Goal: Share content

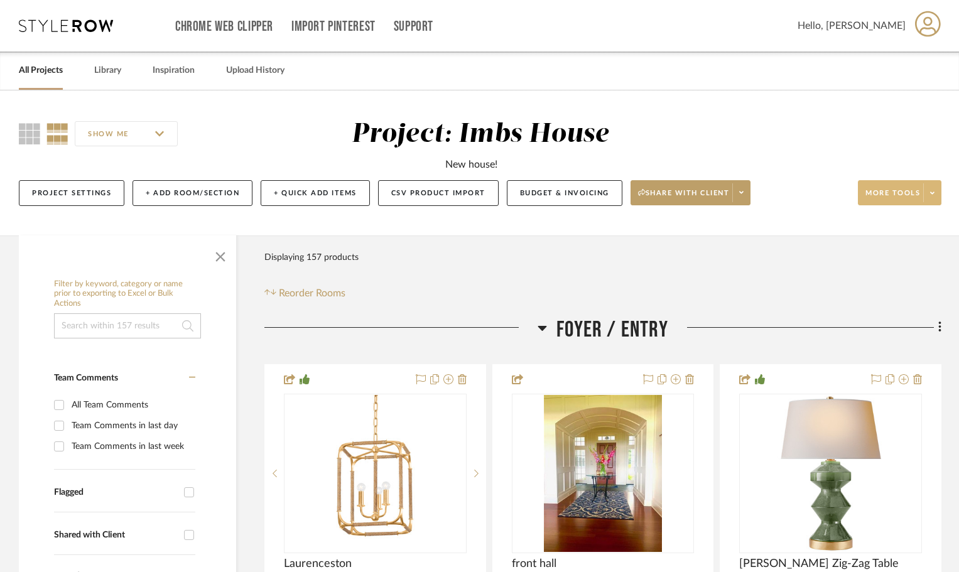
click at [879, 197] on span "More tools" at bounding box center [893, 197] width 55 height 19
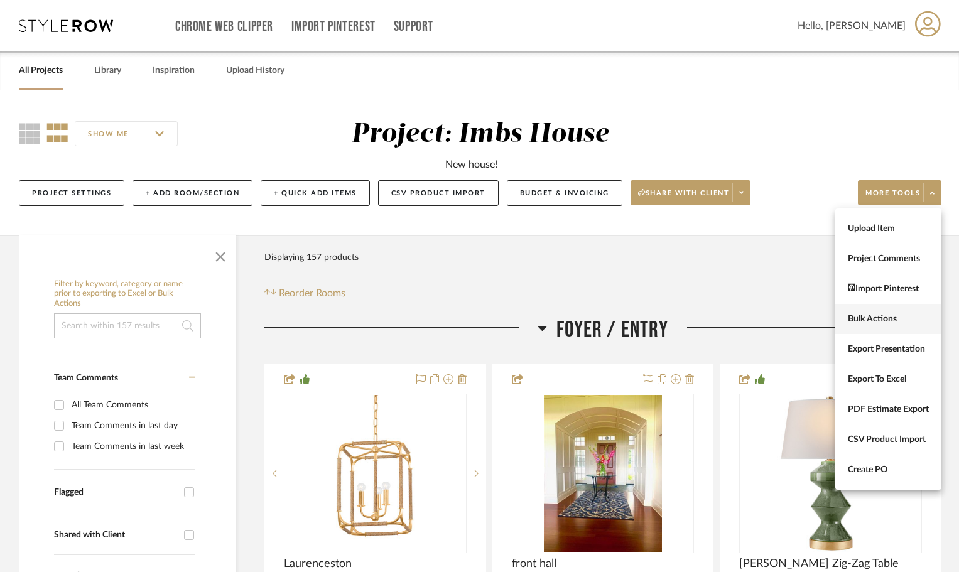
click at [865, 319] on span "Bulk Actions" at bounding box center [888, 319] width 81 height 11
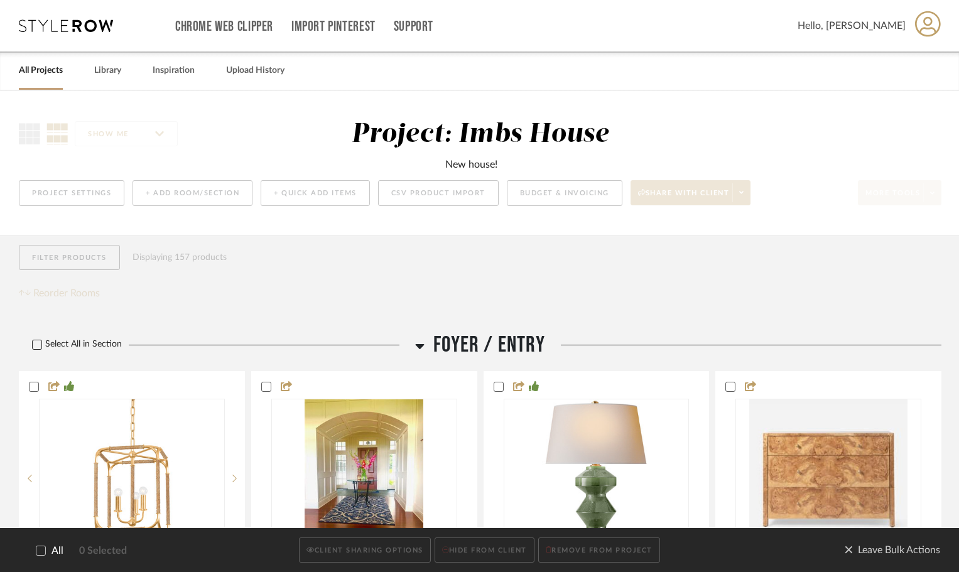
click at [35, 340] on icon at bounding box center [37, 344] width 9 height 9
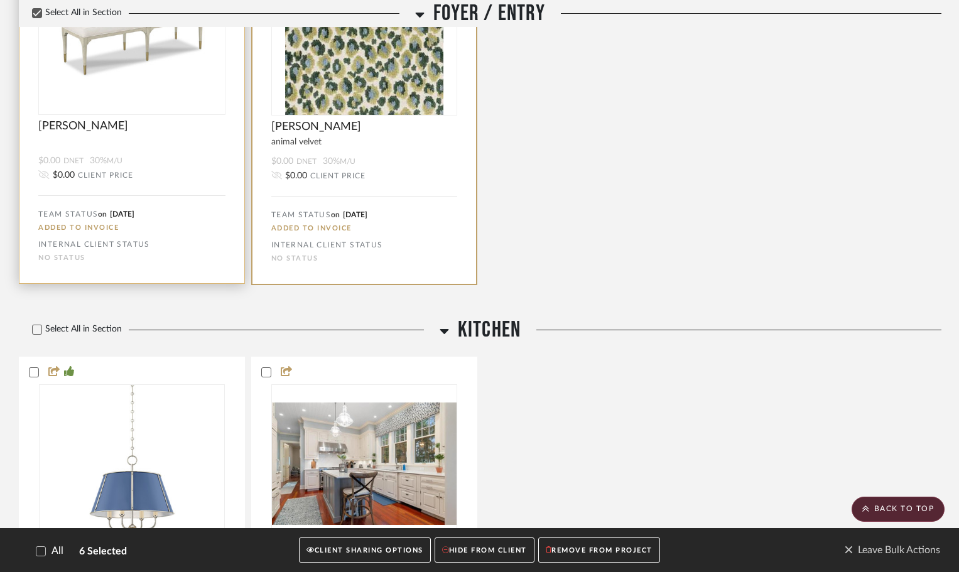
scroll to position [944, 0]
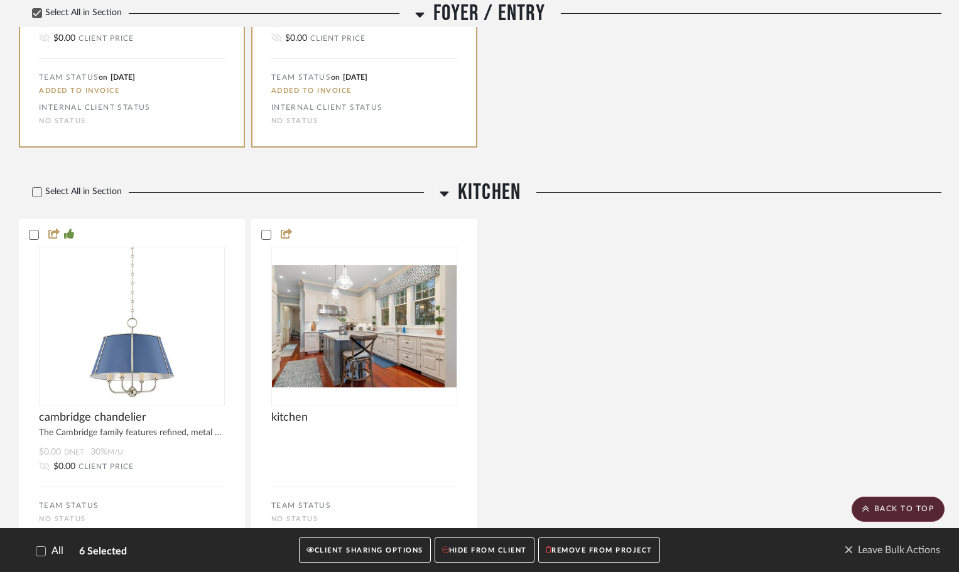
click at [35, 186] on div "Select All in Section" at bounding box center [226, 192] width 415 height 27
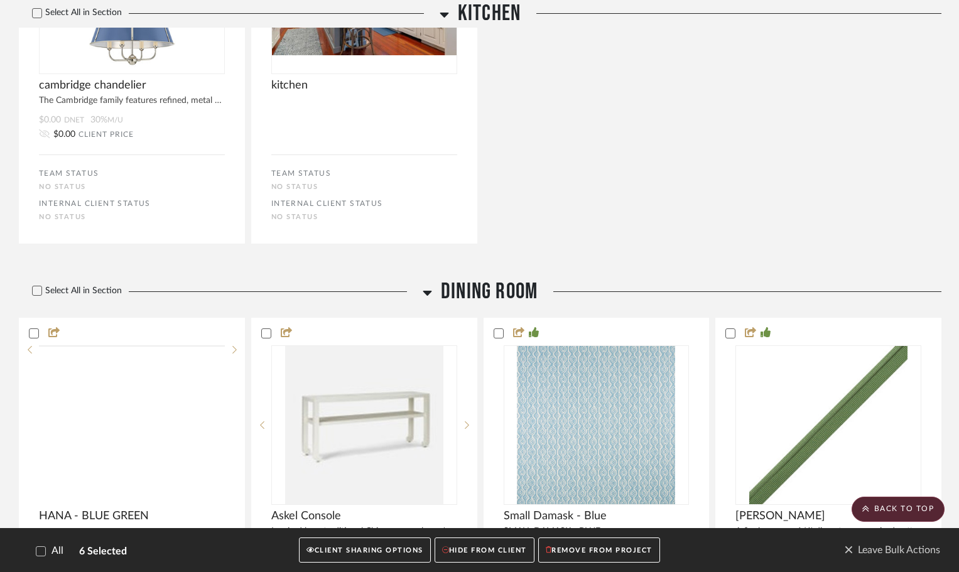
scroll to position [1384, 0]
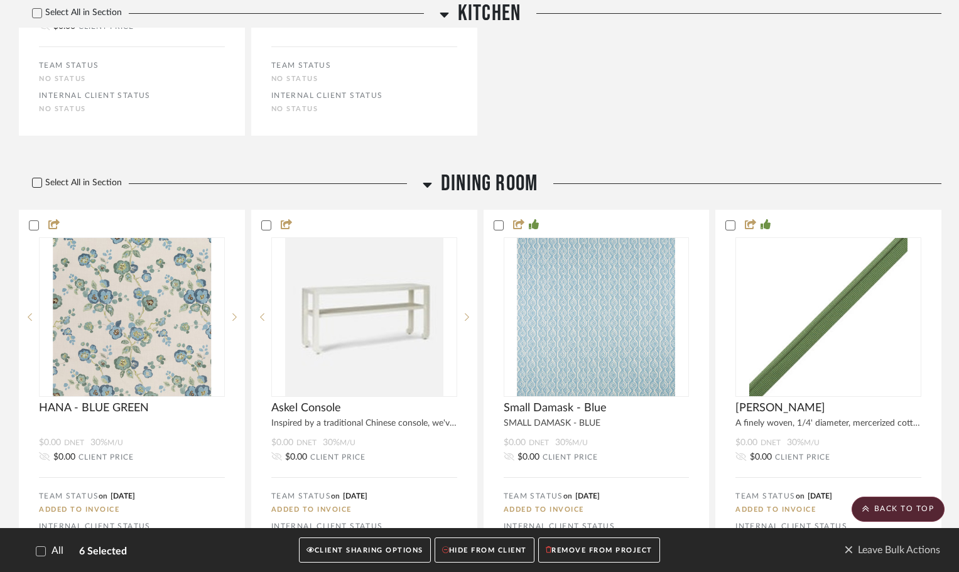
click at [38, 178] on icon at bounding box center [37, 182] width 9 height 9
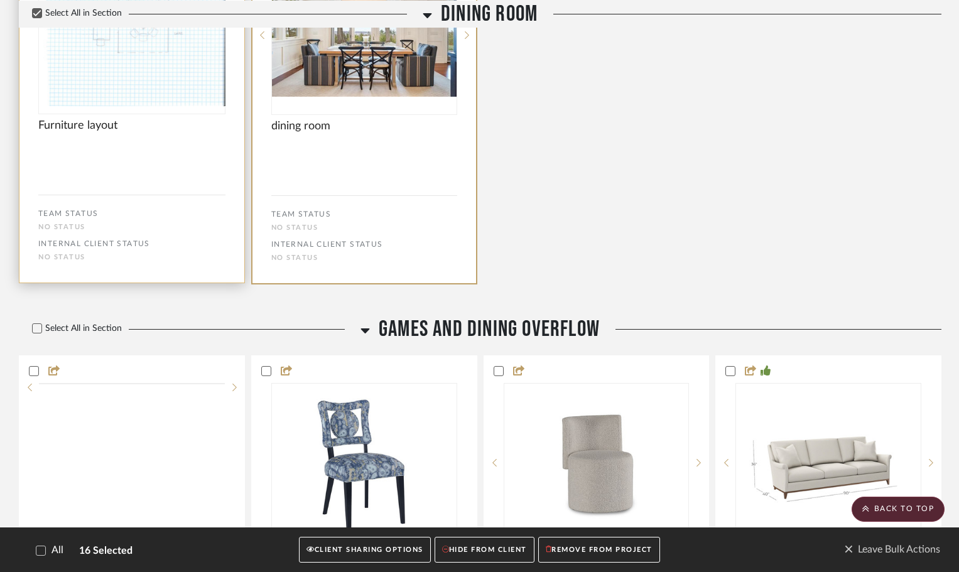
scroll to position [2580, 0]
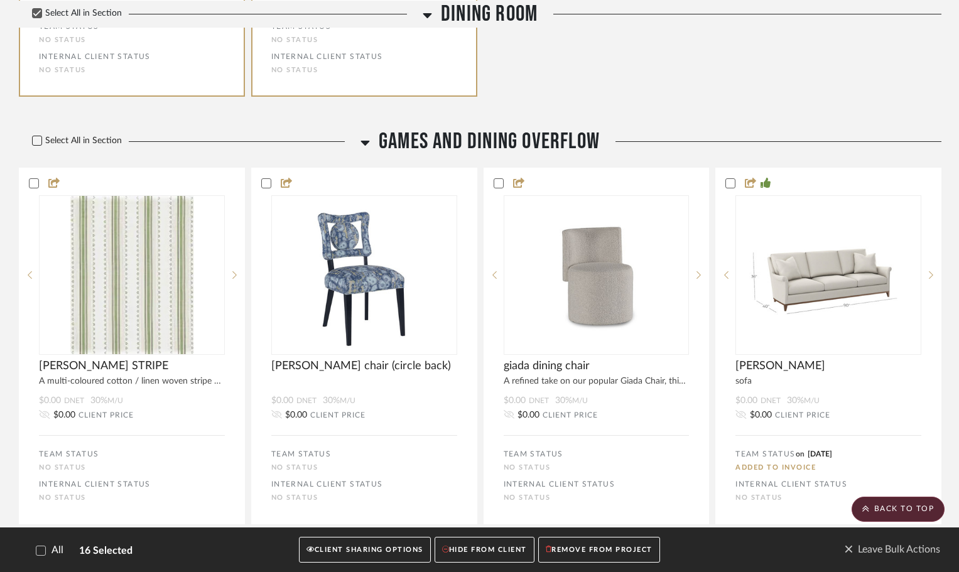
click at [37, 140] on icon at bounding box center [37, 140] width 9 height 9
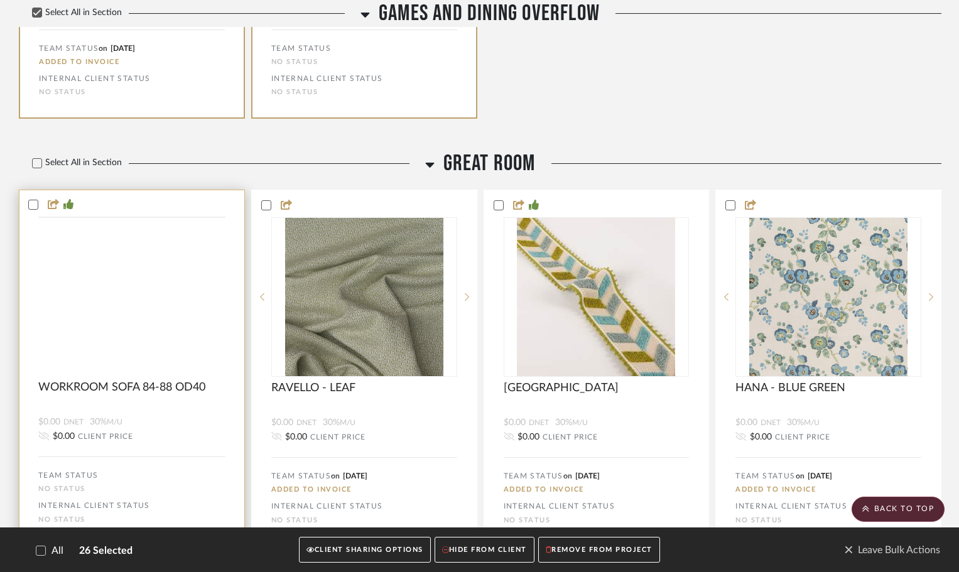
scroll to position [3713, 0]
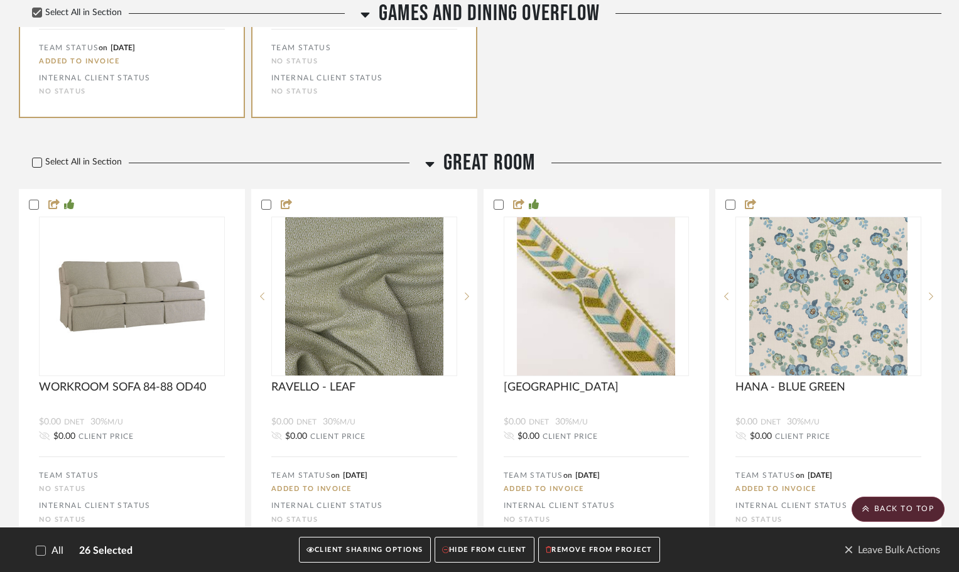
click at [37, 160] on icon at bounding box center [37, 162] width 9 height 9
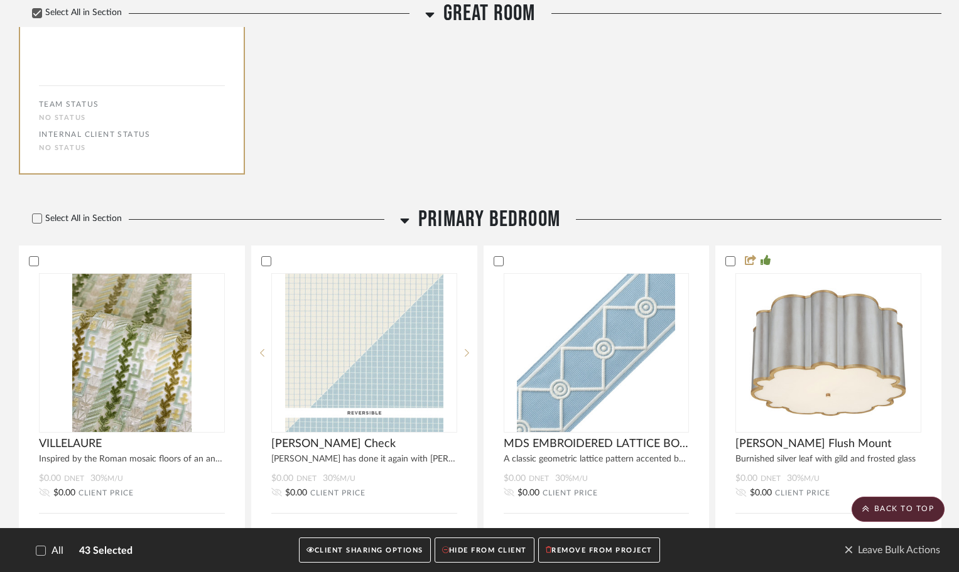
scroll to position [5538, 0]
click at [37, 221] on icon at bounding box center [37, 218] width 9 height 9
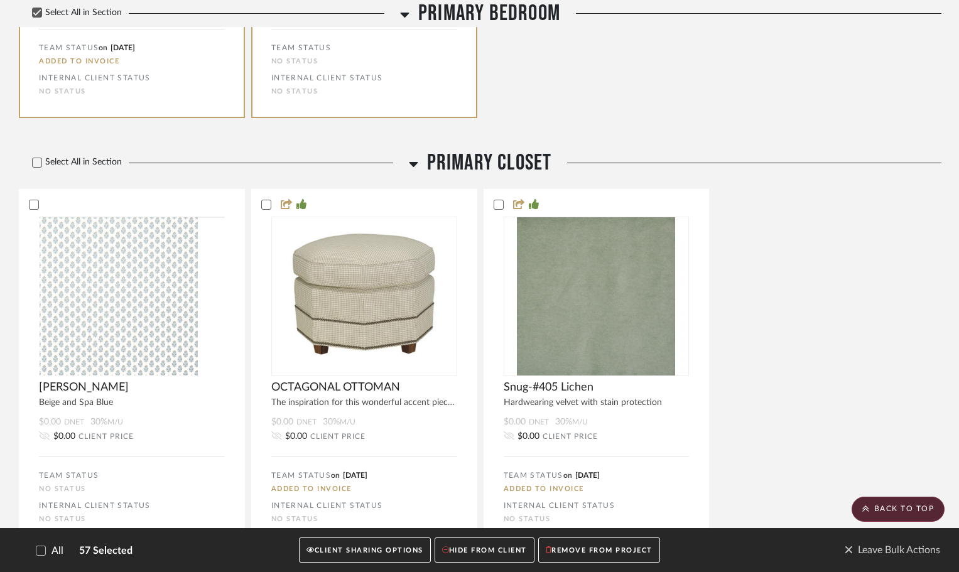
scroll to position [7111, 0]
click at [34, 161] on icon at bounding box center [37, 162] width 9 height 9
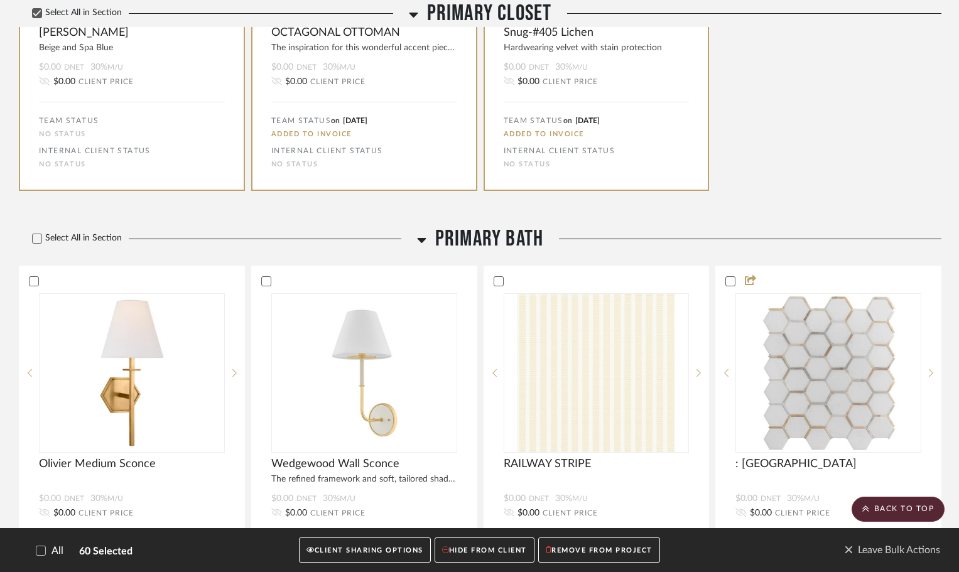
scroll to position [7489, 0]
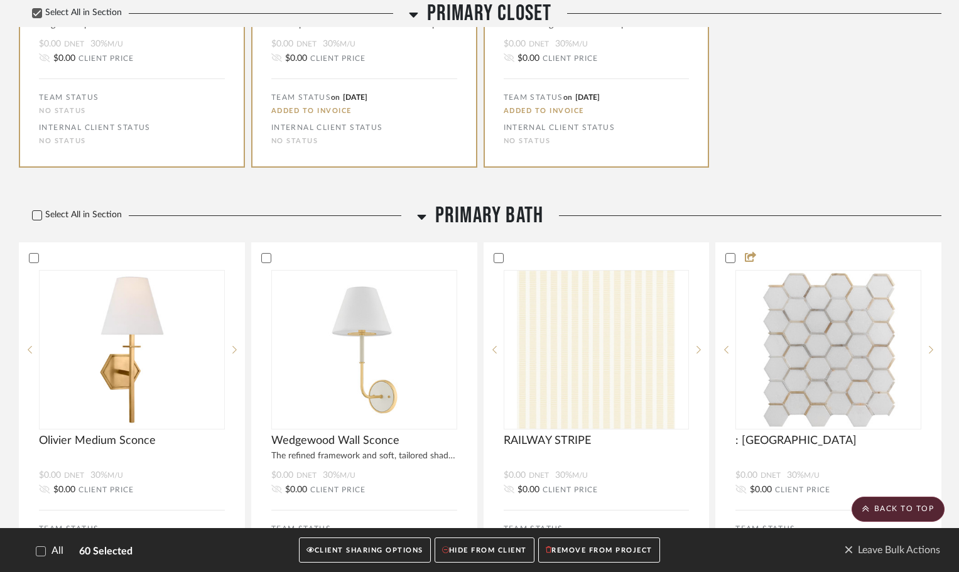
click at [36, 215] on icon at bounding box center [37, 215] width 9 height 9
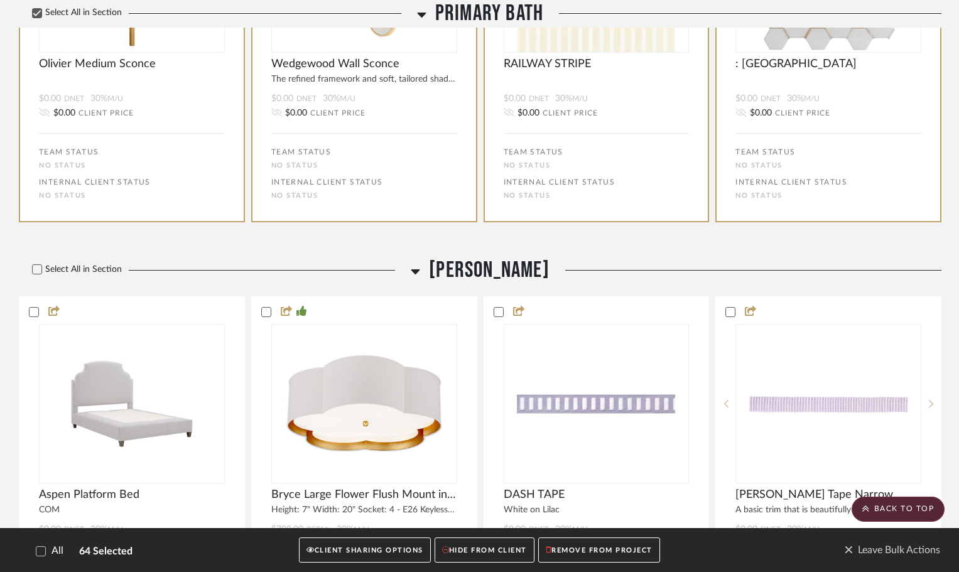
scroll to position [7866, 0]
click at [38, 269] on icon at bounding box center [37, 269] width 8 height 6
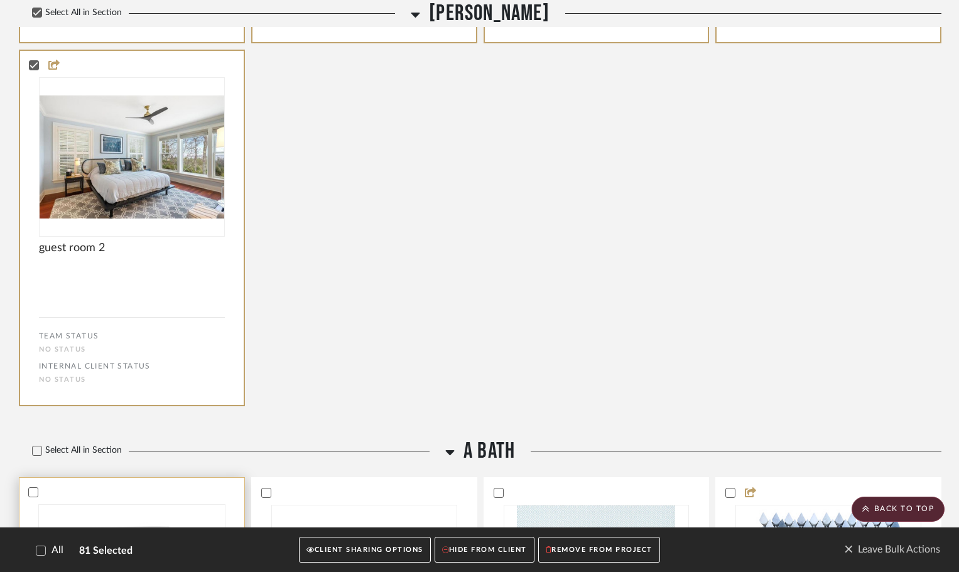
scroll to position [9817, 0]
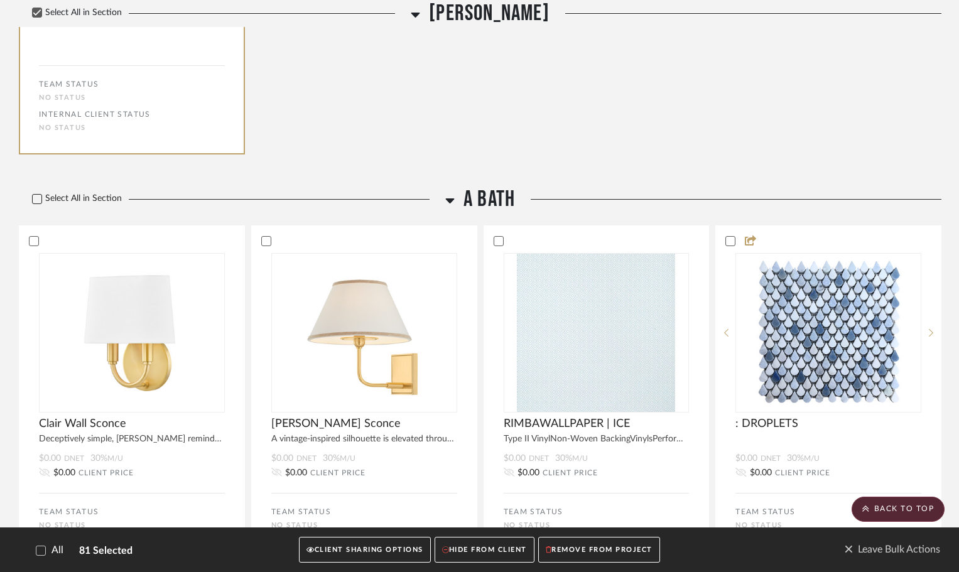
click at [37, 196] on icon at bounding box center [37, 199] width 9 height 9
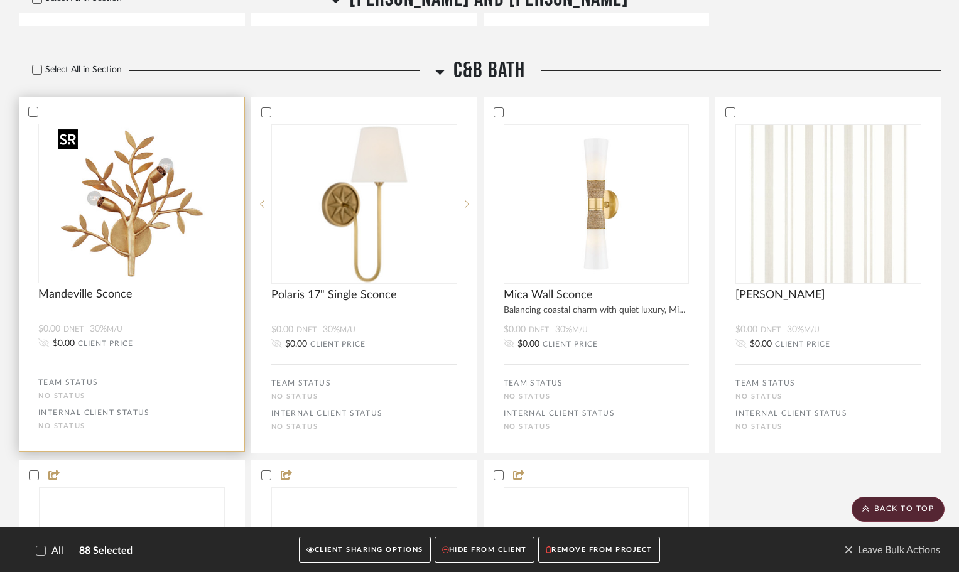
scroll to position [12271, 0]
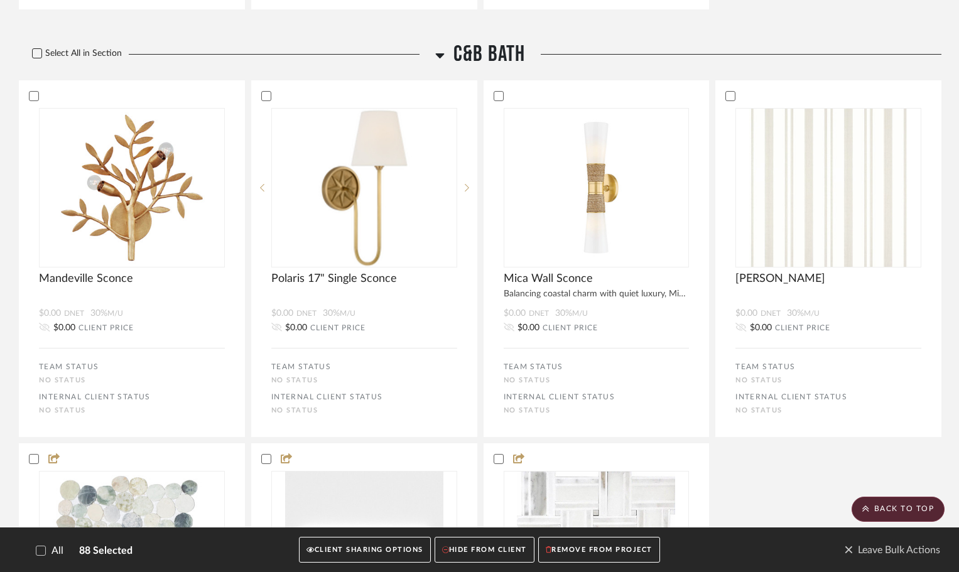
click at [39, 53] on icon at bounding box center [37, 53] width 8 height 6
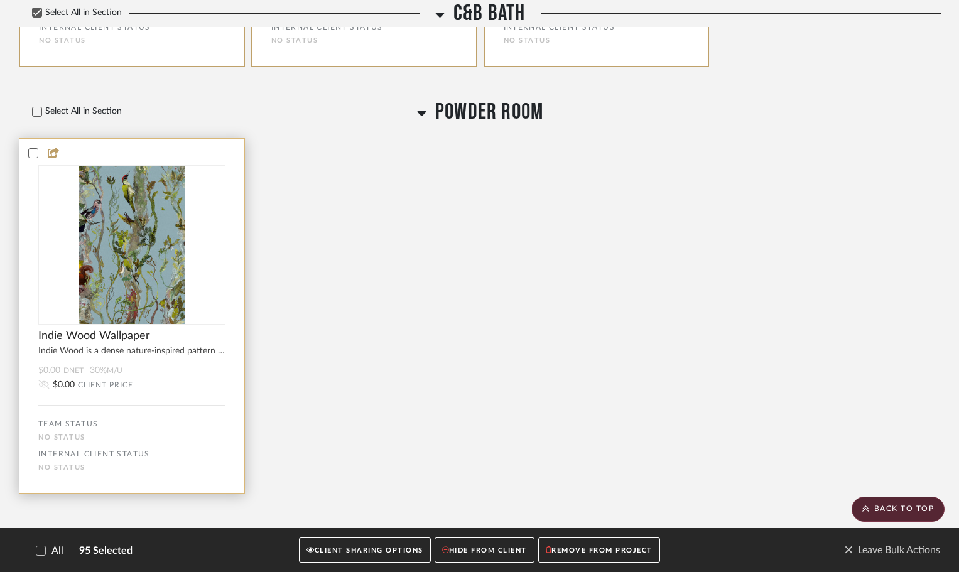
scroll to position [13026, 0]
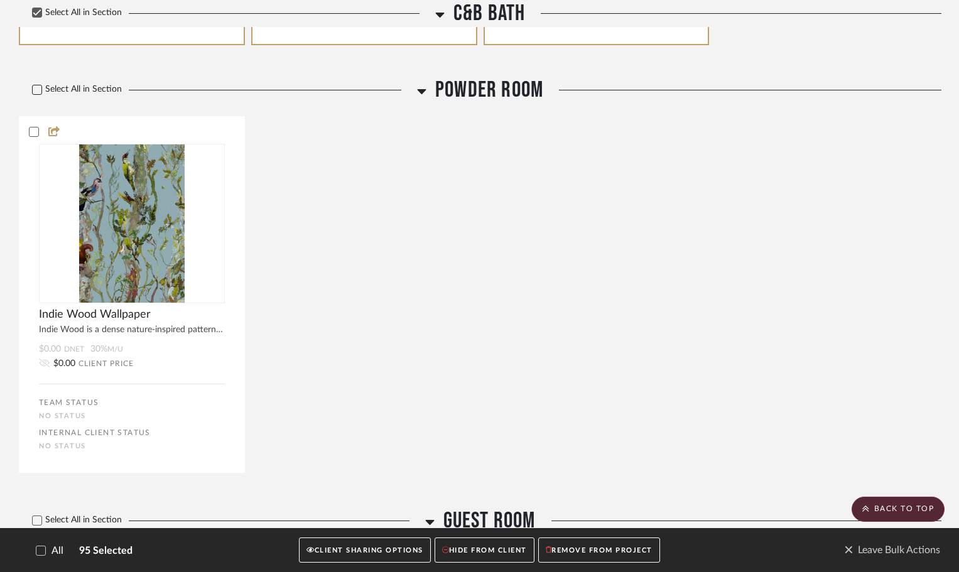
click at [35, 92] on icon at bounding box center [37, 90] width 8 height 6
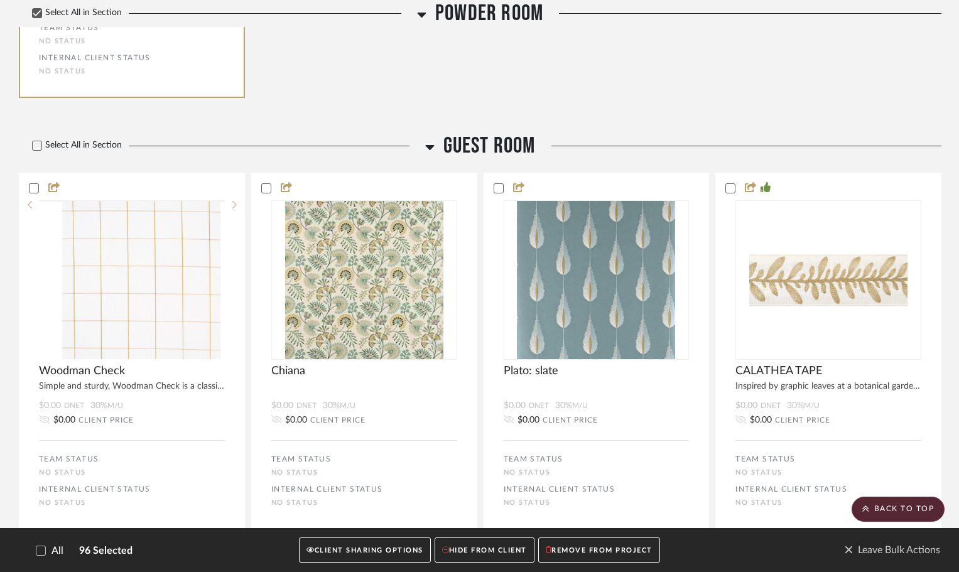
scroll to position [13466, 0]
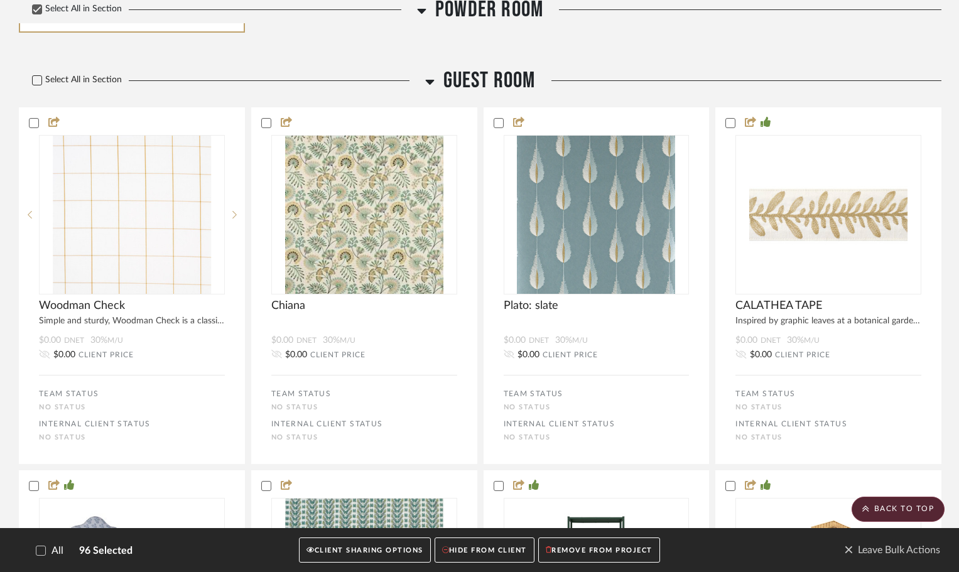
click at [41, 79] on icon at bounding box center [37, 80] width 9 height 9
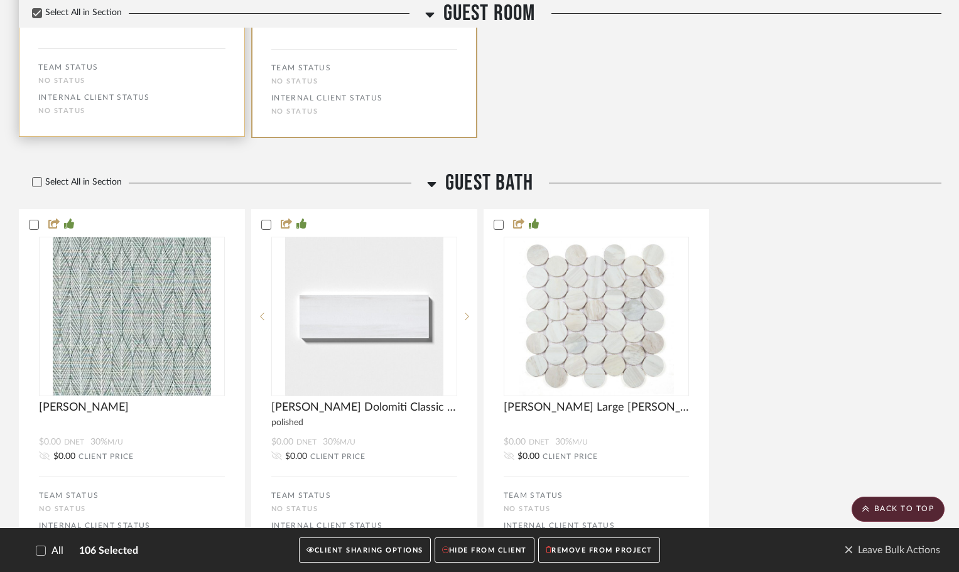
scroll to position [14599, 0]
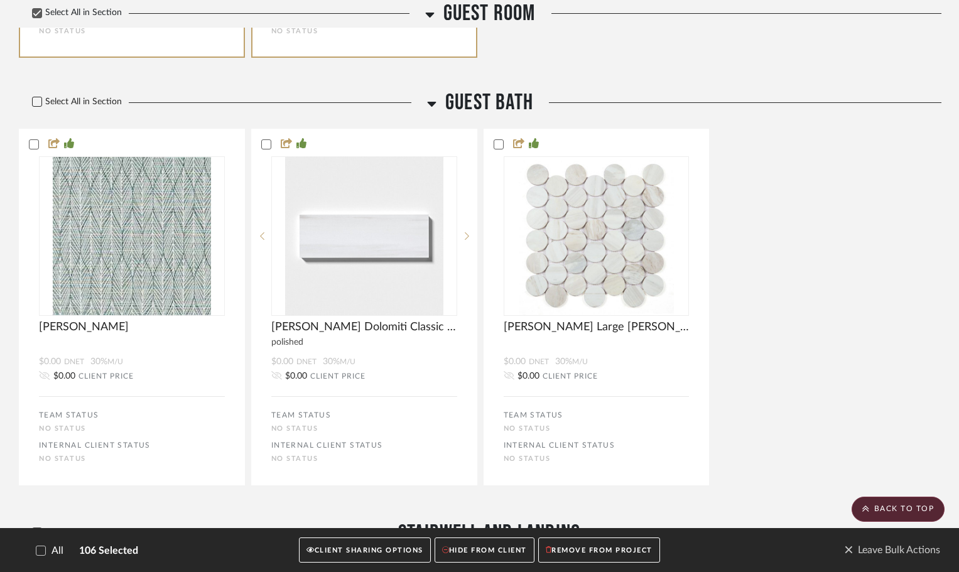
click at [36, 100] on icon at bounding box center [37, 101] width 9 height 9
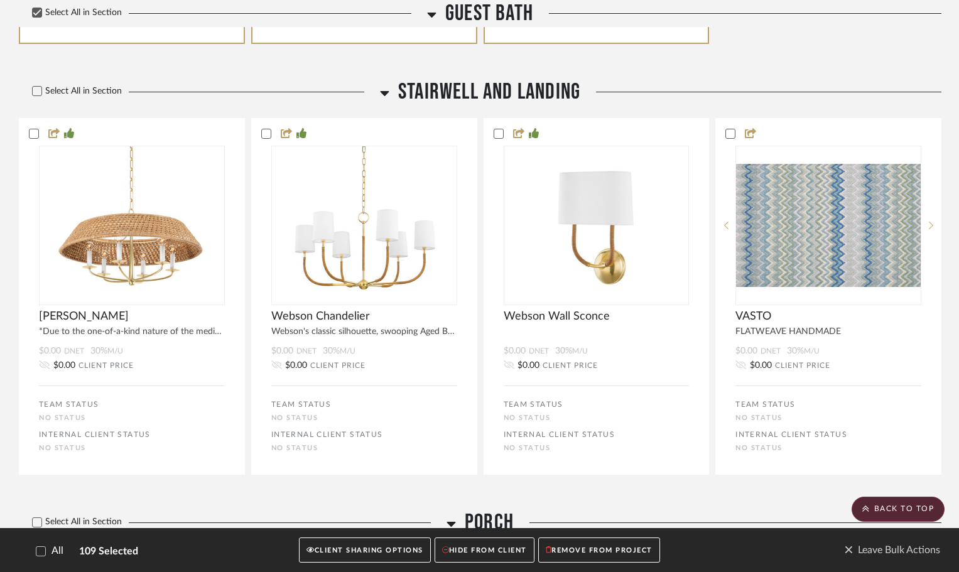
scroll to position [15039, 0]
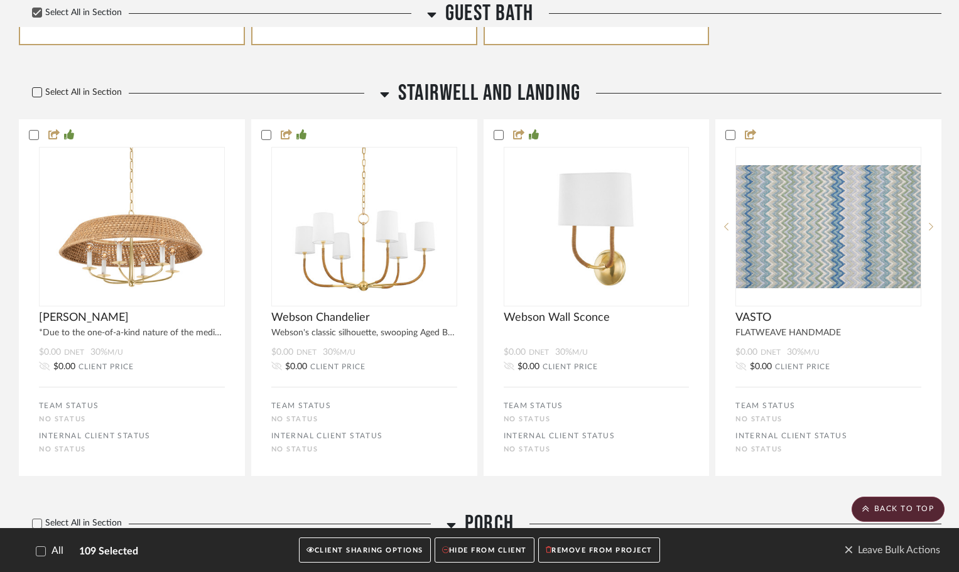
click at [37, 89] on icon at bounding box center [37, 92] width 9 height 9
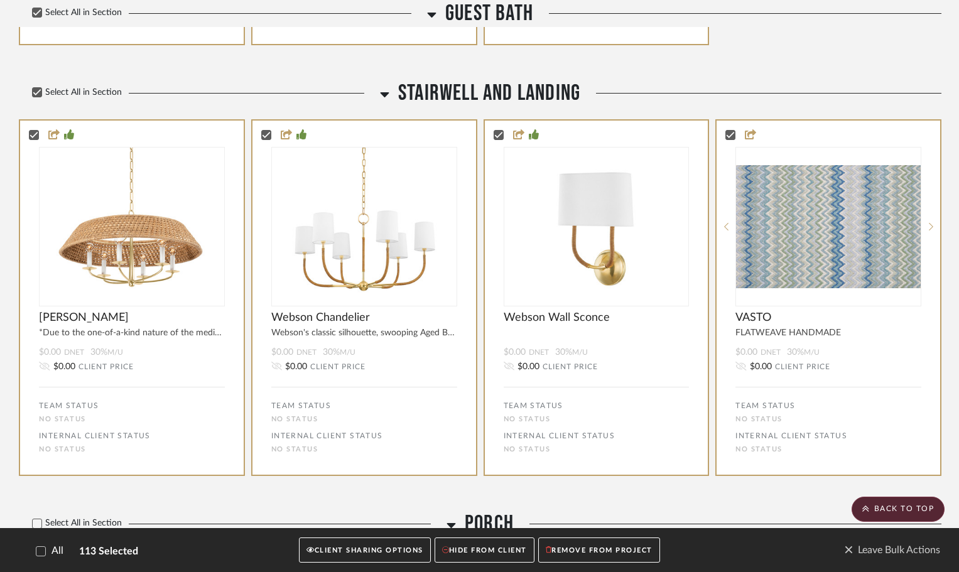
click at [361, 548] on button "CLIENT SHARING OPTIONS" at bounding box center [364, 551] width 131 height 26
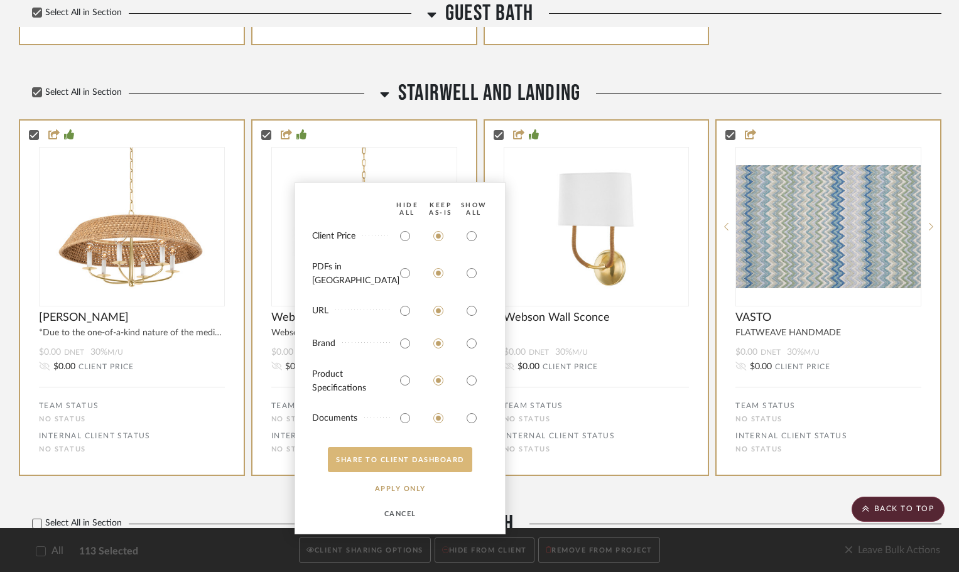
click at [380, 457] on button "SHARE TO CLIENT Dashboard" at bounding box center [400, 459] width 144 height 25
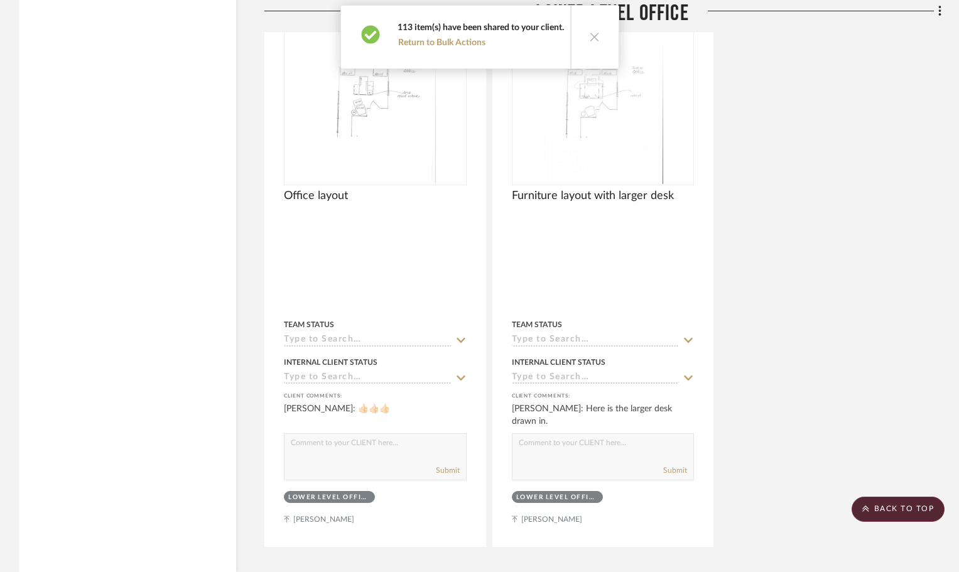
scroll to position [13568, 0]
